Goal: Task Accomplishment & Management: Manage account settings

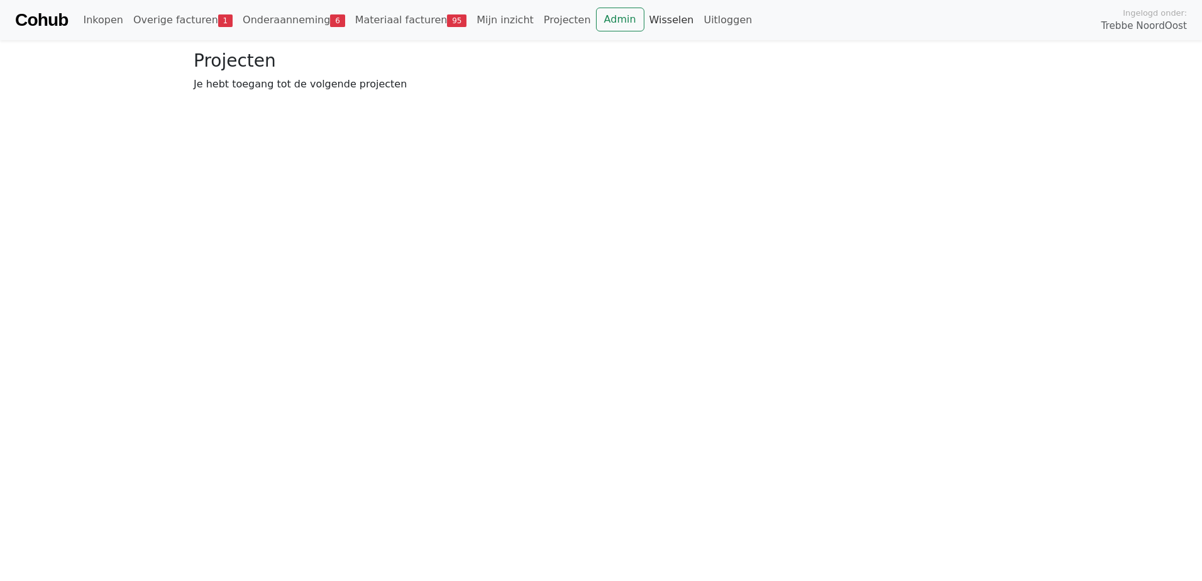
click at [645, 21] on link "Wisselen" at bounding box center [672, 20] width 55 height 25
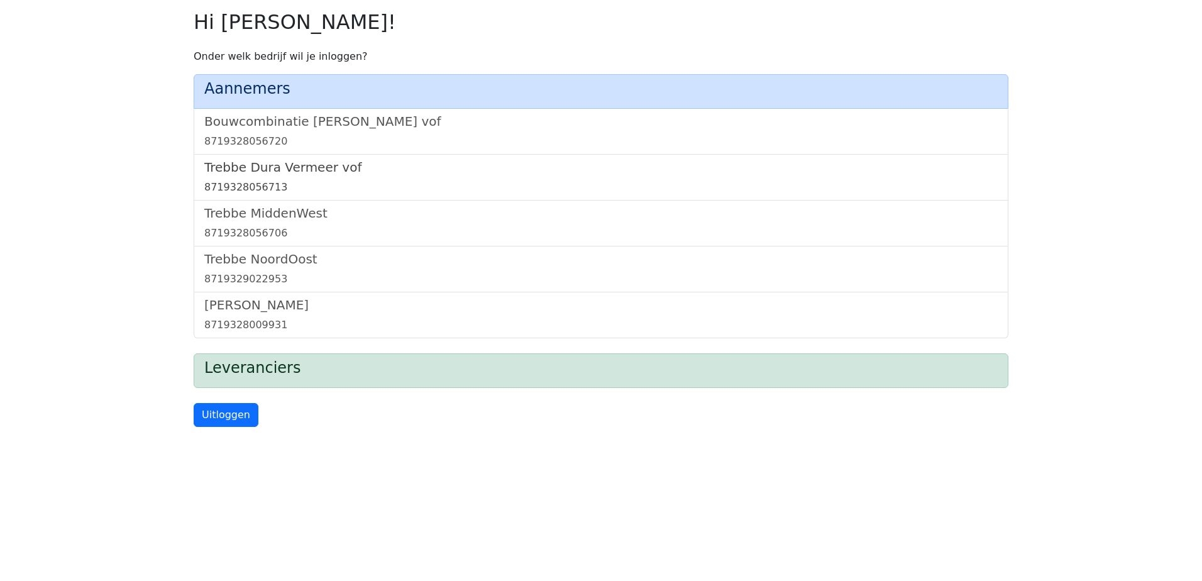
click at [306, 167] on h5 "Trebbe Dura Vermeer vof" at bounding box center [601, 167] width 794 height 15
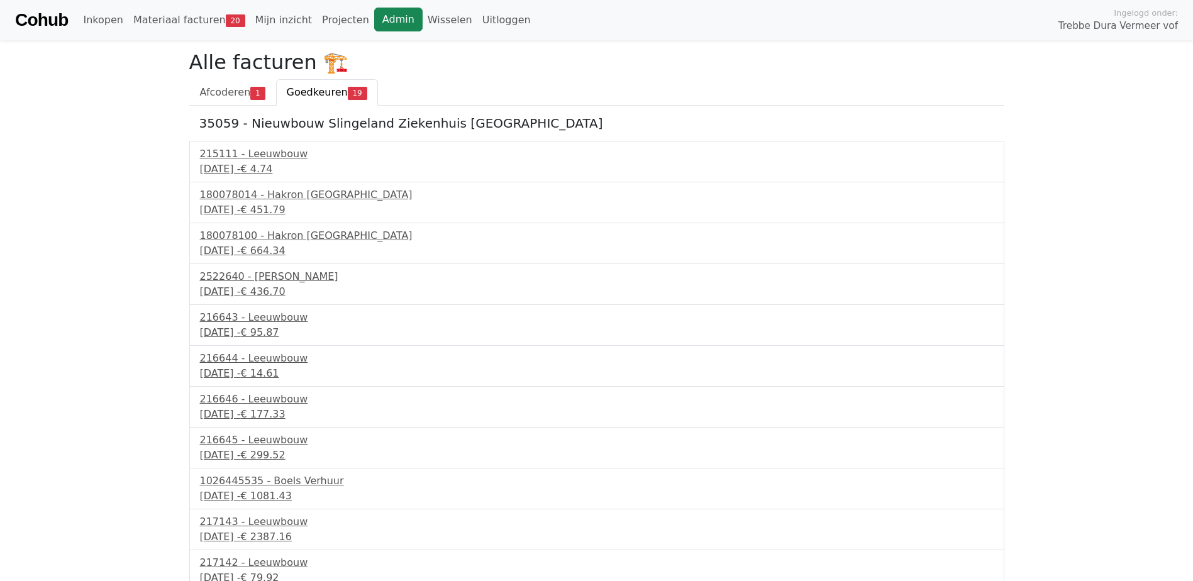
click at [374, 23] on link "Admin" at bounding box center [398, 20] width 48 height 24
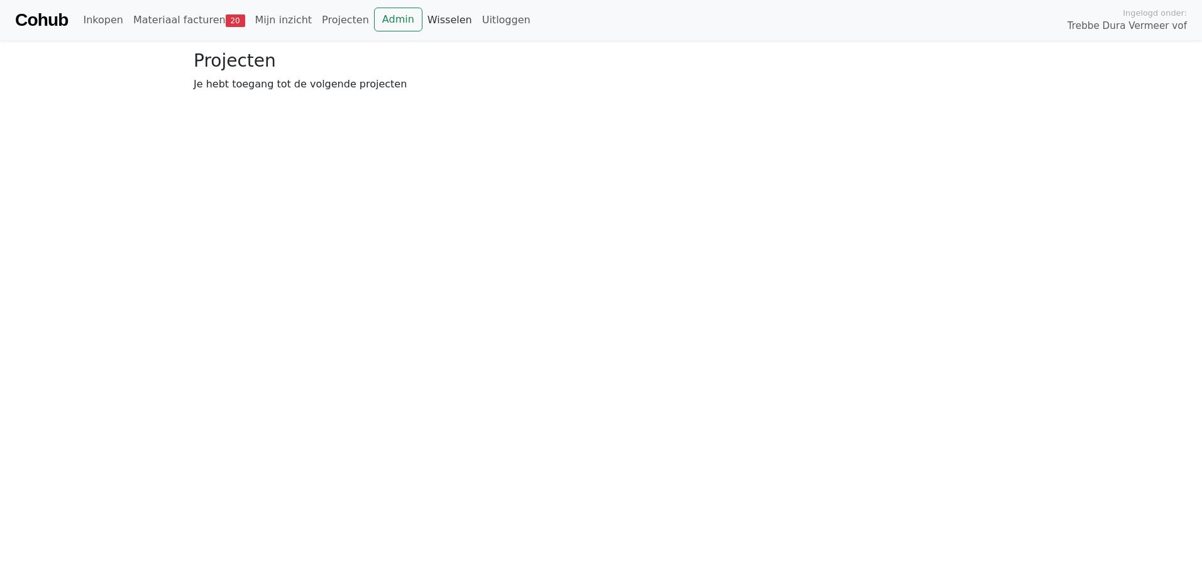
click at [423, 23] on link "Wisselen" at bounding box center [450, 20] width 55 height 25
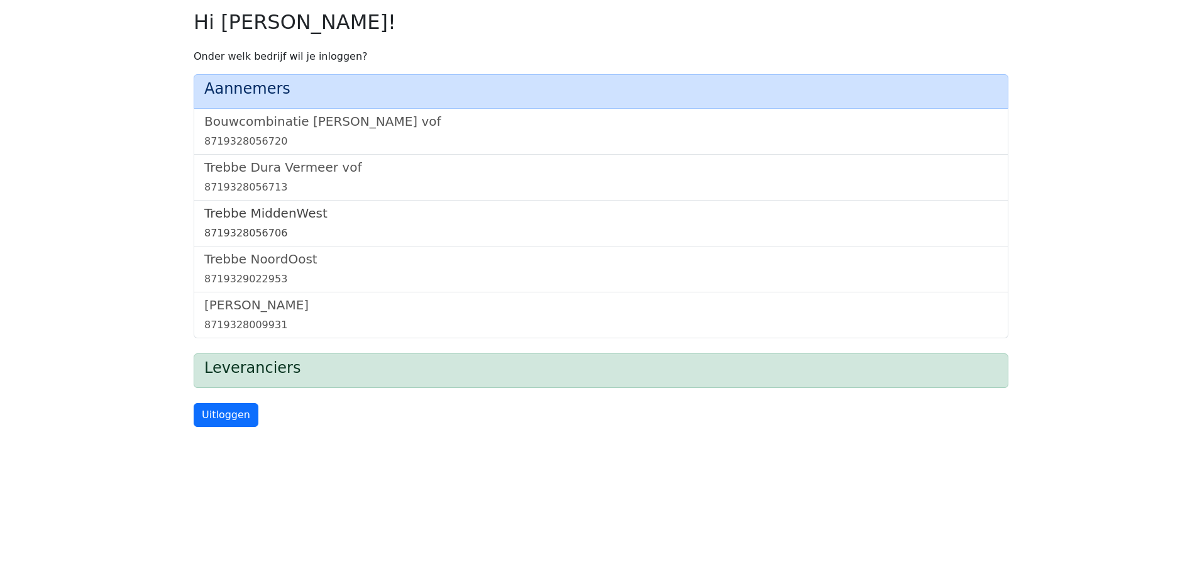
click at [280, 211] on h5 "Trebbe MiddenWest" at bounding box center [601, 213] width 794 height 15
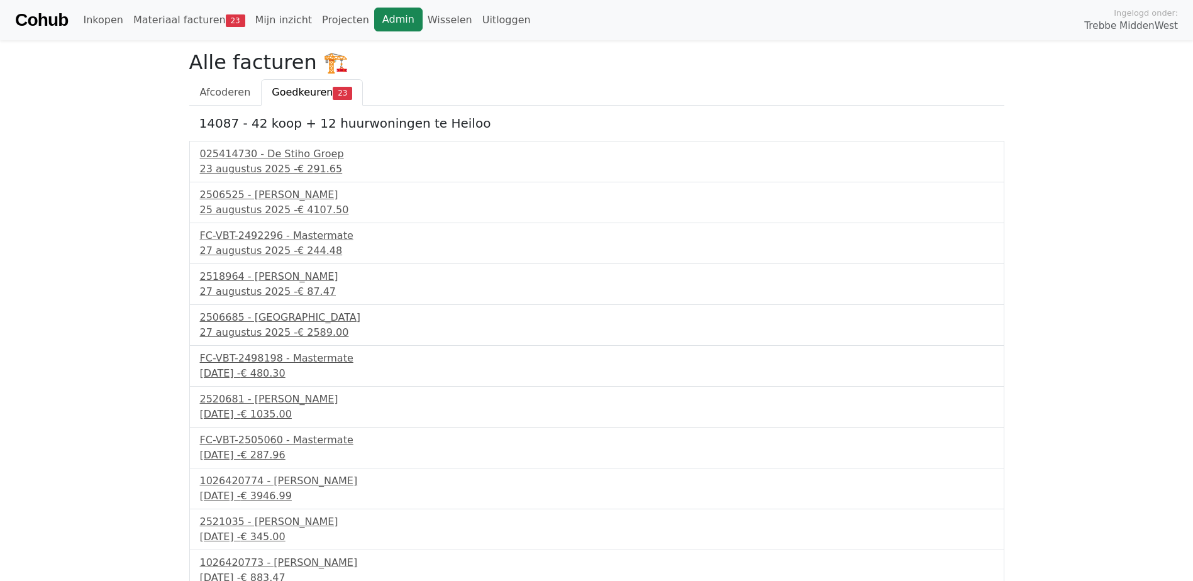
click at [375, 26] on link "Admin" at bounding box center [398, 20] width 48 height 24
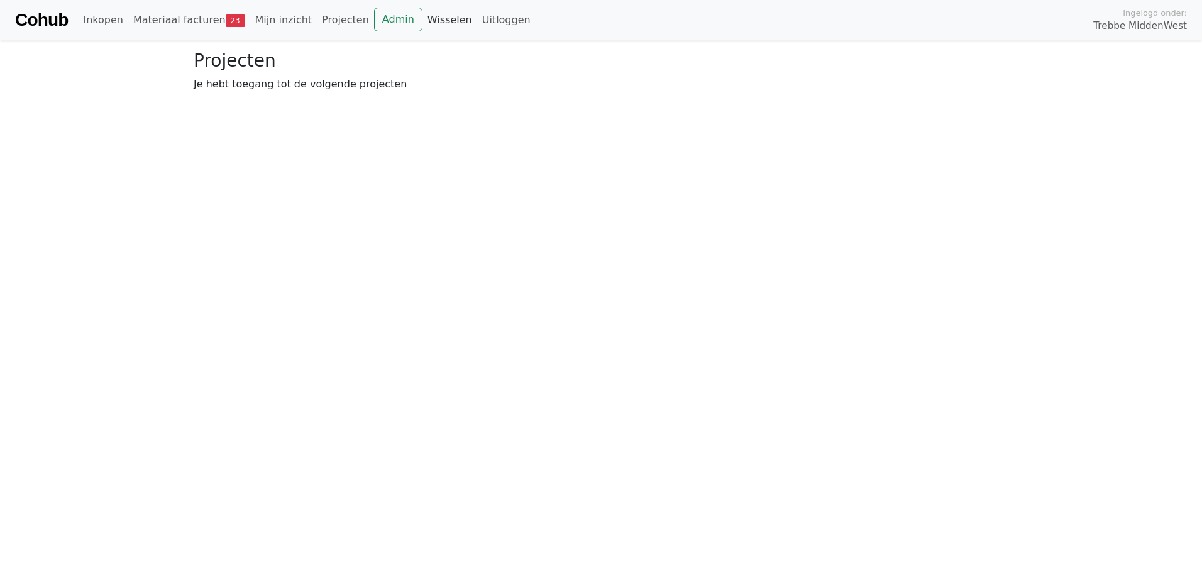
click at [426, 21] on link "Wisselen" at bounding box center [450, 20] width 55 height 25
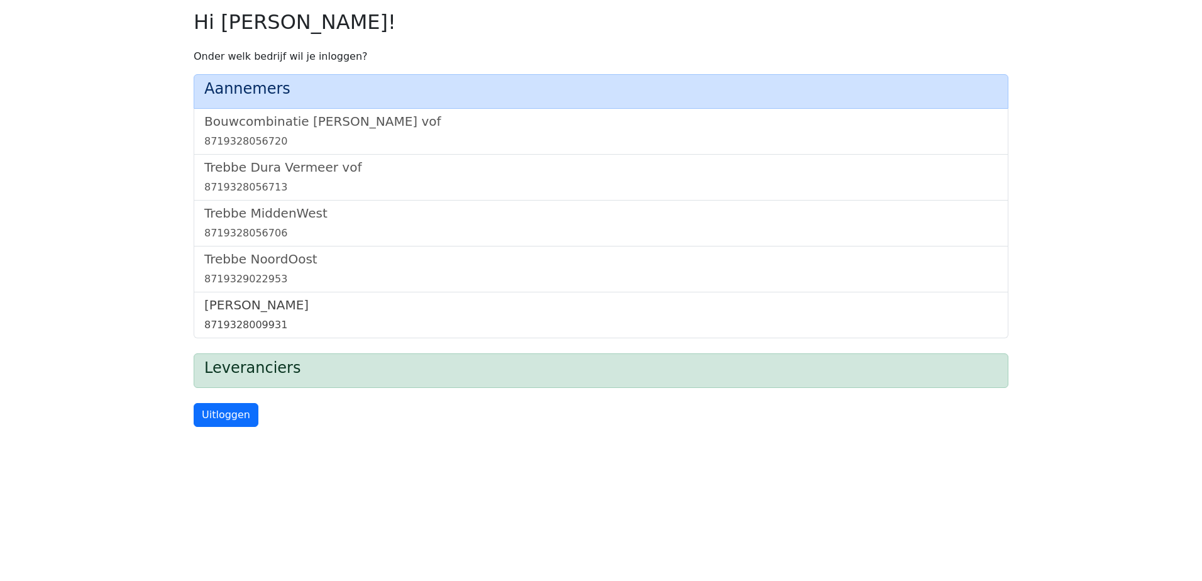
click at [245, 307] on h5 "[PERSON_NAME]" at bounding box center [601, 304] width 794 height 15
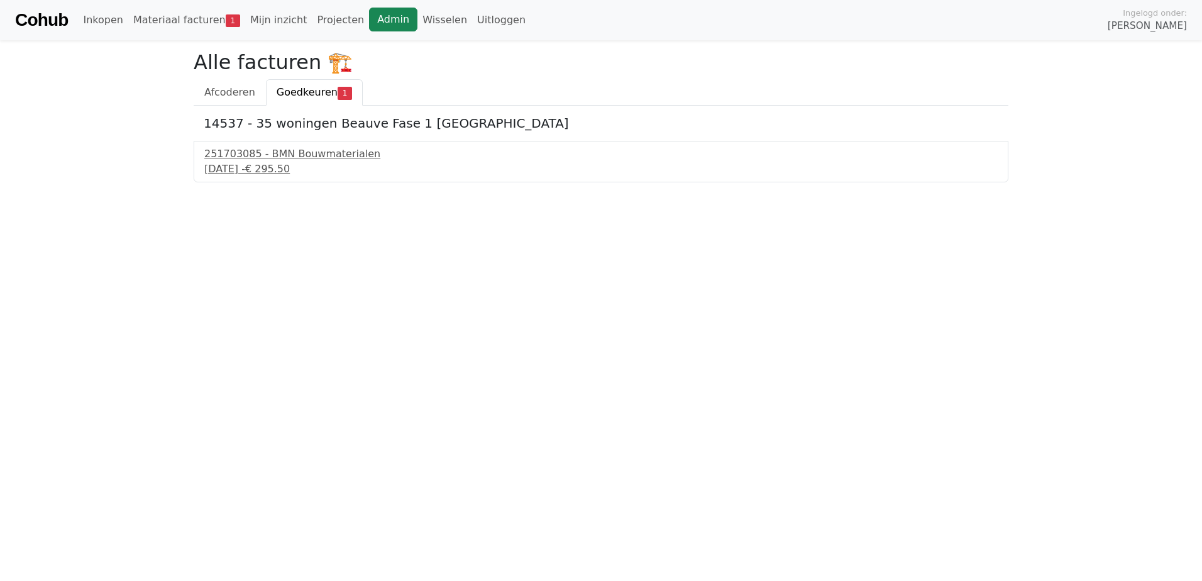
click at [369, 15] on link "Admin" at bounding box center [393, 20] width 48 height 24
